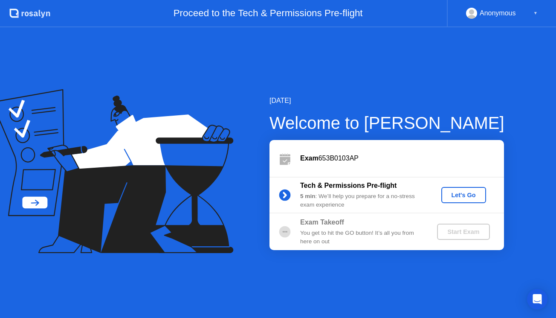
click at [337, 54] on div "[DATE] Welcome to [PERSON_NAME] Exam 653B0103AP Tech & Permissions Pre-flight 5…" at bounding box center [278, 172] width 556 height 290
click at [472, 195] on div "Let's Go" at bounding box center [464, 194] width 38 height 7
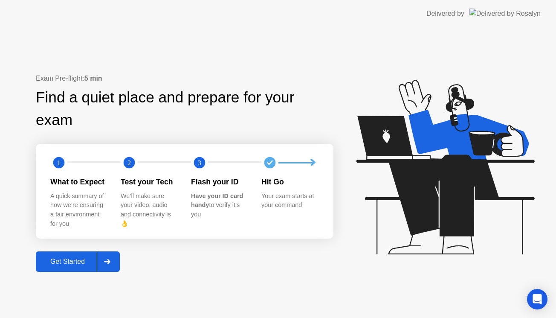
click at [75, 258] on div "Get Started" at bounding box center [67, 262] width 58 height 8
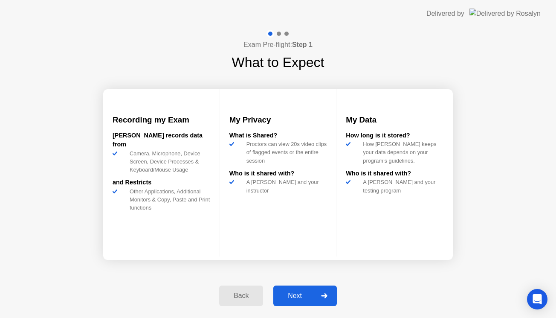
click at [303, 295] on div "Next" at bounding box center [295, 296] width 38 height 8
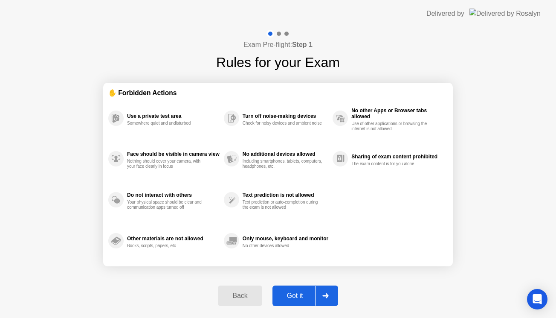
click at [303, 295] on div "Got it" at bounding box center [295, 296] width 40 height 8
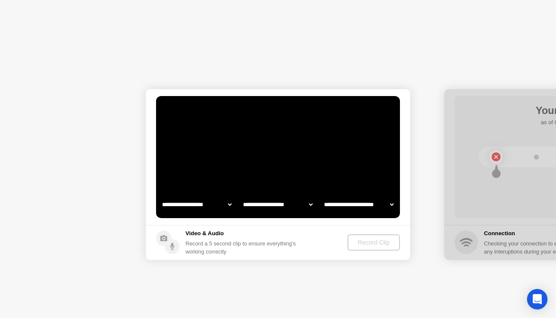
select select "**********"
select select "*******"
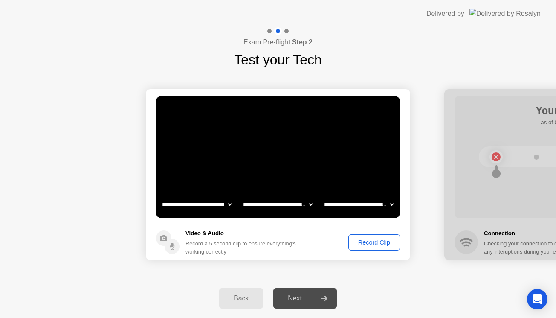
click at [363, 245] on div "Record Clip" at bounding box center [374, 242] width 46 height 7
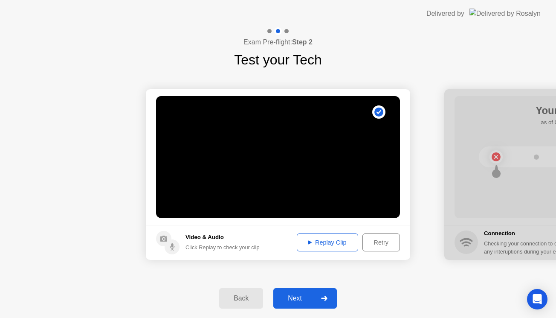
click at [306, 304] on button "Next" at bounding box center [305, 298] width 64 height 20
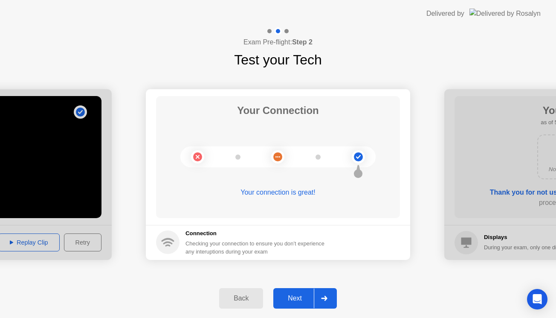
click at [306, 304] on button "Next" at bounding box center [305, 298] width 64 height 20
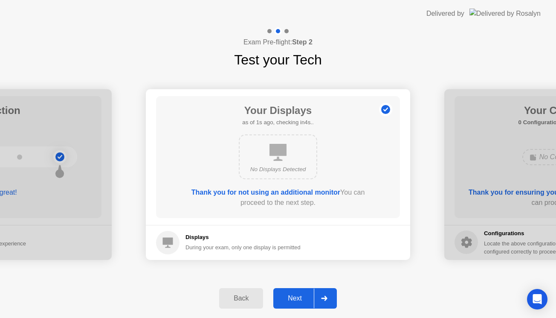
click at [306, 304] on button "Next" at bounding box center [305, 298] width 64 height 20
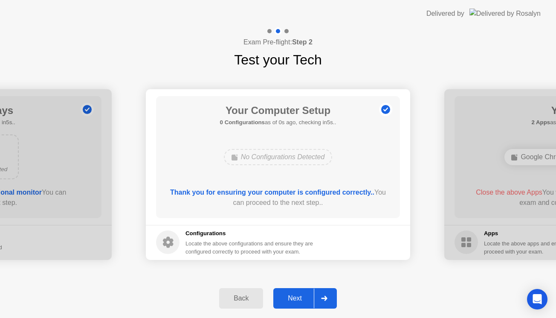
click at [306, 304] on button "Next" at bounding box center [305, 298] width 64 height 20
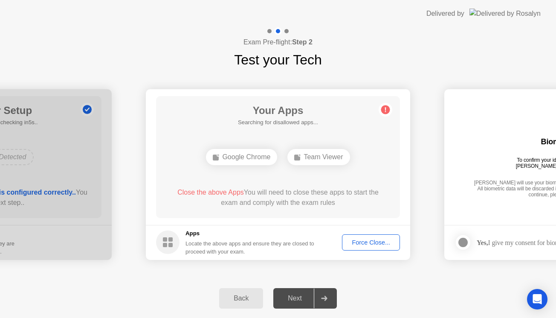
click at [380, 244] on div "Force Close..." at bounding box center [371, 242] width 52 height 7
click at [246, 155] on div "Google Chrome" at bounding box center [241, 157] width 71 height 16
click at [299, 317] on div "Back Next" at bounding box center [278, 297] width 556 height 39
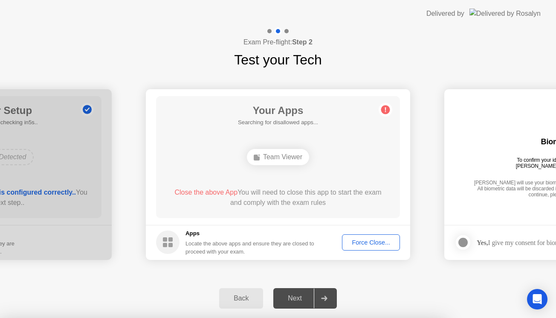
click at [362, 244] on div "Force Close..." at bounding box center [371, 242] width 52 height 7
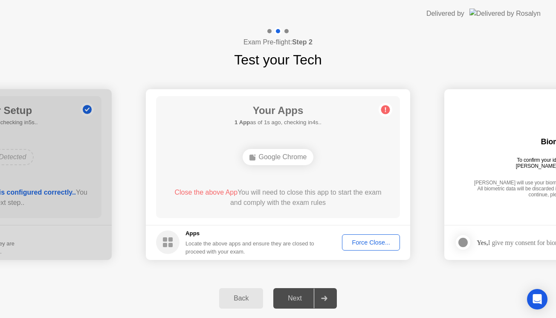
click at [366, 245] on div "Force Close..." at bounding box center [371, 242] width 52 height 7
click at [276, 154] on div "Google Chrome" at bounding box center [278, 157] width 71 height 16
click at [307, 298] on div "Next" at bounding box center [295, 298] width 38 height 8
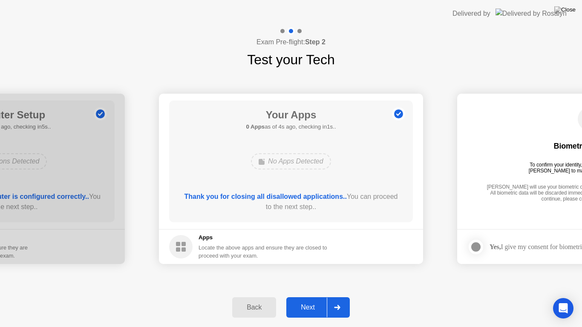
click at [314, 306] on div "Next" at bounding box center [308, 308] width 38 height 8
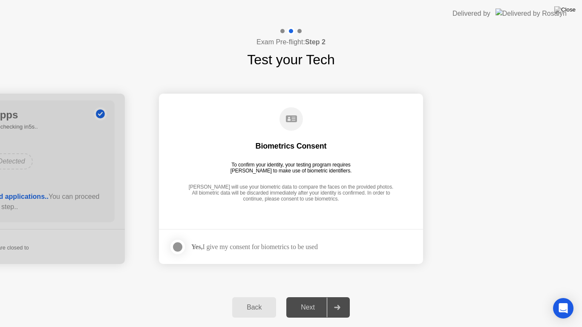
click at [193, 255] on div "Yes, I give my consent for biometrics to be used" at bounding box center [243, 247] width 149 height 17
click at [180, 250] on div at bounding box center [178, 247] width 10 height 10
click at [316, 308] on div "Next" at bounding box center [308, 308] width 38 height 8
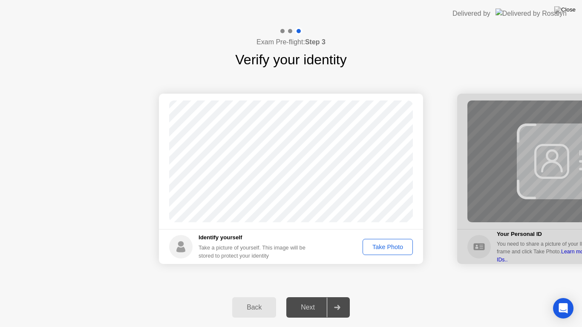
click at [386, 252] on button "Take Photo" at bounding box center [388, 247] width 50 height 16
click at [317, 316] on button "Next" at bounding box center [319, 308] width 64 height 20
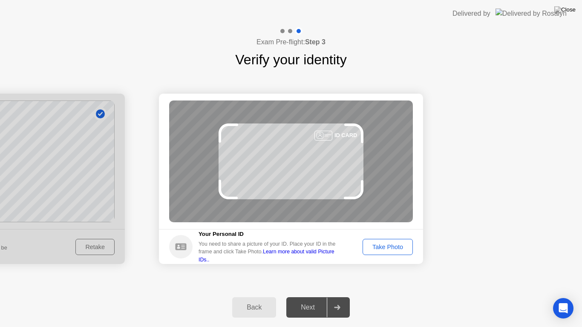
click at [387, 252] on button "Take Photo" at bounding box center [388, 247] width 50 height 16
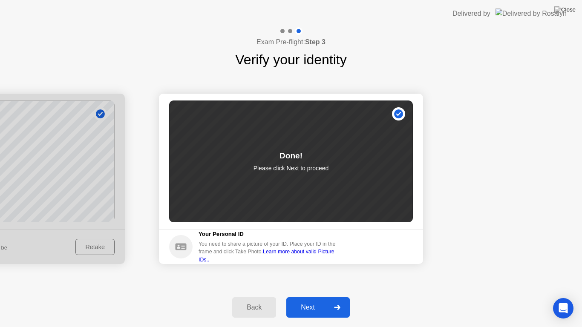
click at [317, 308] on div "Next" at bounding box center [308, 308] width 38 height 8
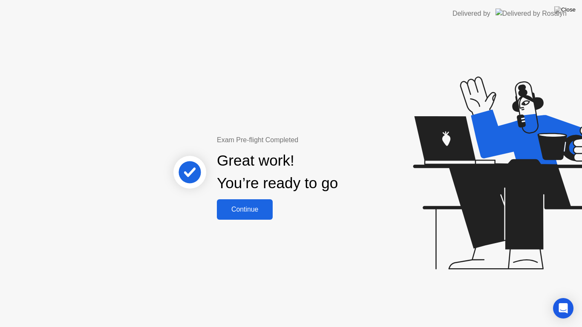
click at [258, 214] on div "Continue" at bounding box center [245, 210] width 51 height 8
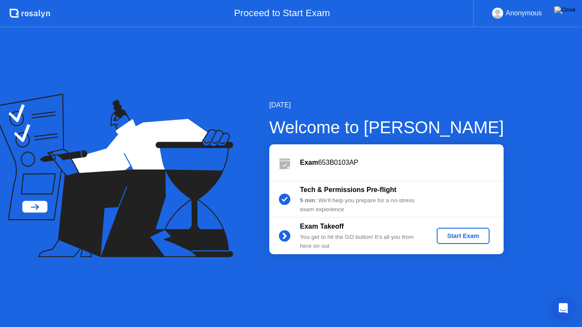
click at [452, 240] on div "Start Exam" at bounding box center [463, 236] width 46 height 7
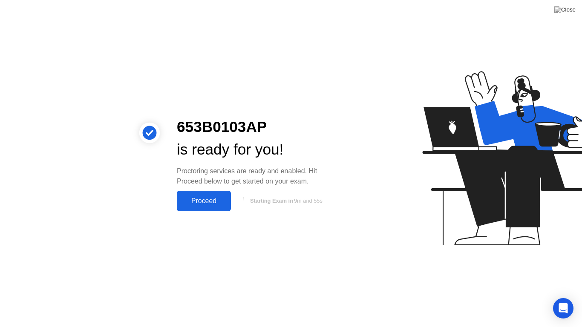
click at [209, 202] on div "Proceed" at bounding box center [204, 201] width 49 height 8
